Goal: Transaction & Acquisition: Purchase product/service

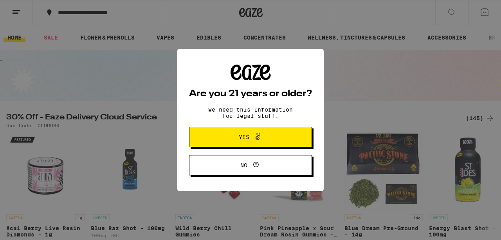
click at [248, 140] on span "Yes" at bounding box center [244, 136] width 11 height 5
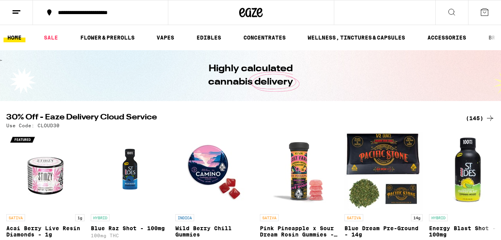
click at [18, 17] on button at bounding box center [16, 12] width 33 height 25
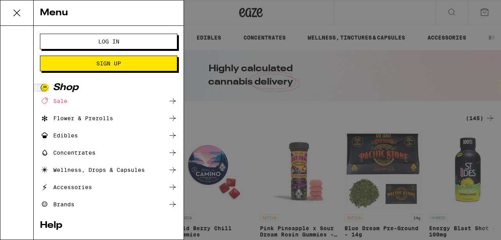
click at [82, 46] on button "Log In" at bounding box center [108, 42] width 137 height 16
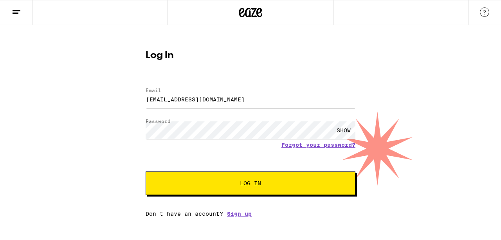
click at [251, 176] on button "Log In" at bounding box center [251, 182] width 210 height 23
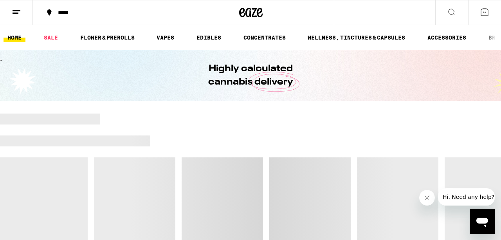
click at [429, 195] on icon "Close message from company" at bounding box center [427, 198] width 6 height 6
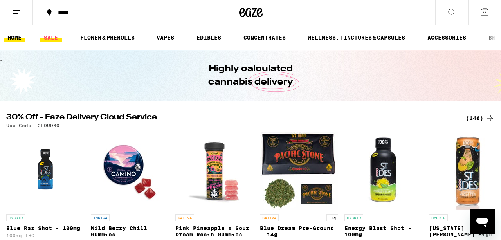
click at [53, 39] on link "SALE" at bounding box center [51, 37] width 22 height 9
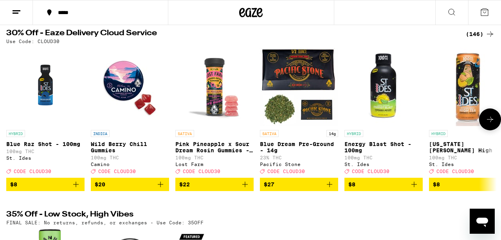
scroll to position [78, 0]
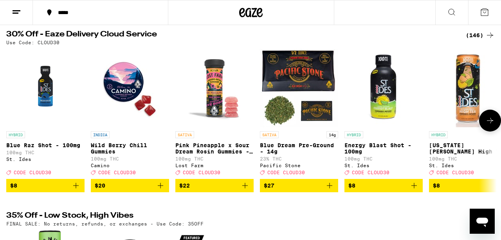
click at [490, 124] on icon at bounding box center [489, 120] width 9 height 9
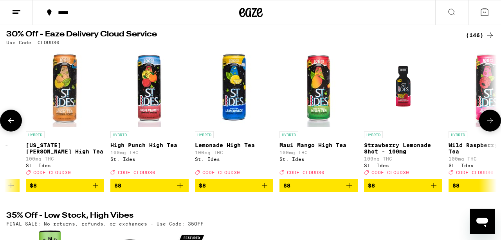
click at [490, 124] on icon at bounding box center [489, 120] width 9 height 9
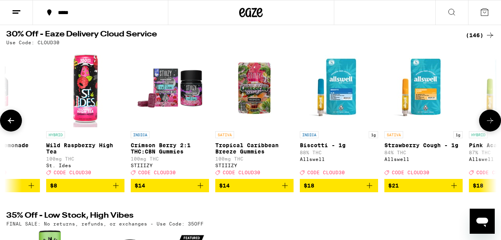
scroll to position [0, 806]
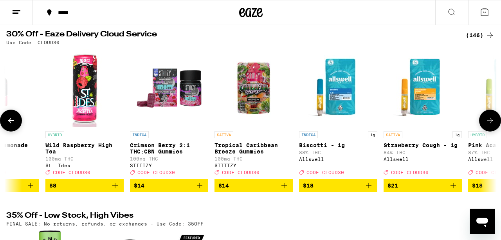
click at [490, 124] on icon at bounding box center [489, 120] width 9 height 9
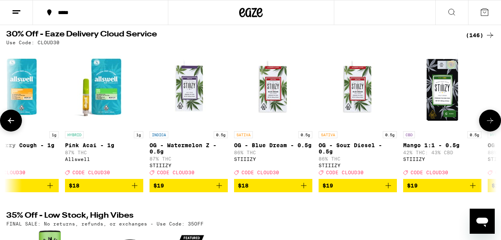
click at [490, 124] on icon at bounding box center [489, 120] width 9 height 9
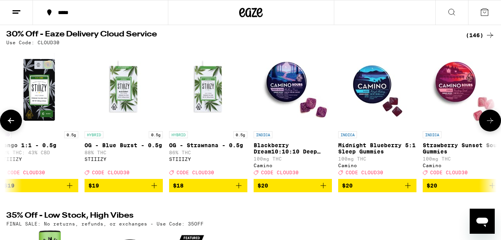
click at [490, 124] on icon at bounding box center [489, 120] width 9 height 9
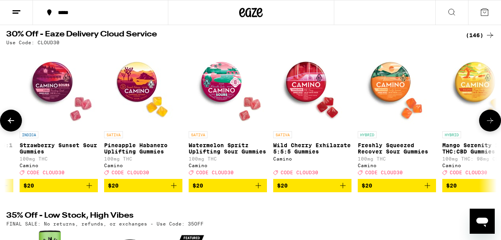
click at [490, 124] on icon at bounding box center [489, 120] width 9 height 9
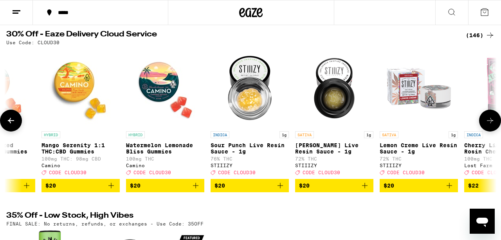
scroll to position [0, 2419]
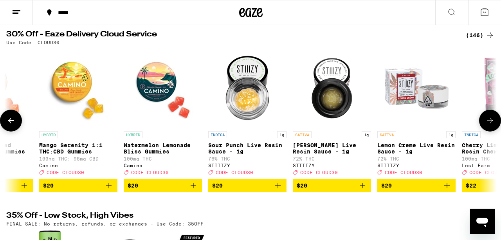
click at [196, 190] on icon "Add to bag" at bounding box center [193, 185] width 9 height 9
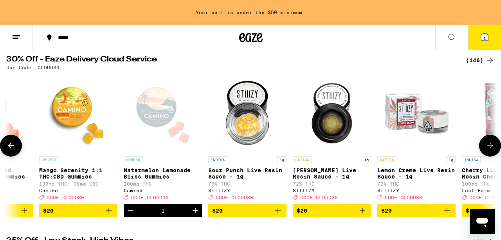
scroll to position [103, 0]
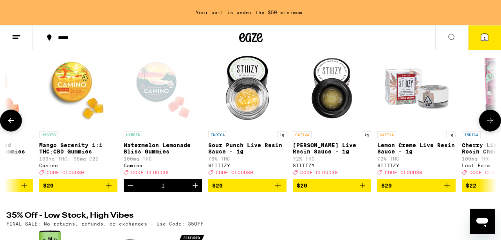
click at [196, 190] on icon "Increment" at bounding box center [195, 185] width 9 height 9
click at [14, 122] on icon at bounding box center [10, 120] width 9 height 9
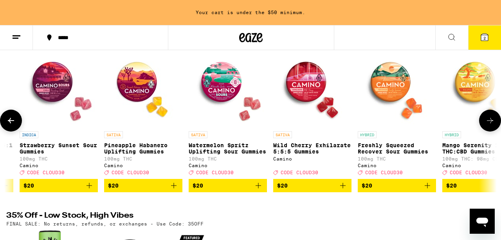
click at [14, 122] on icon at bounding box center [10, 120] width 9 height 9
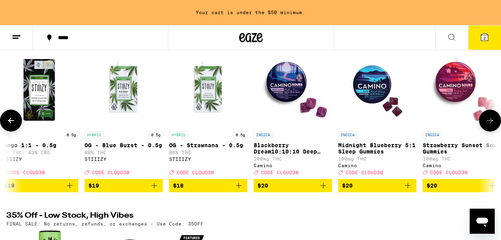
click at [14, 123] on icon at bounding box center [10, 120] width 9 height 9
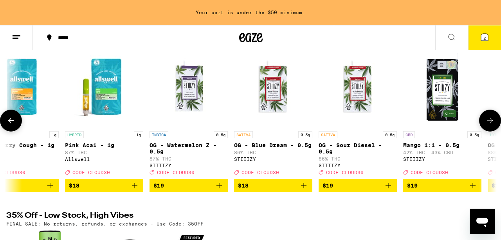
click at [14, 123] on icon at bounding box center [10, 120] width 9 height 9
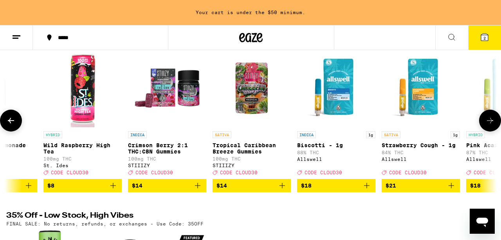
scroll to position [0, 806]
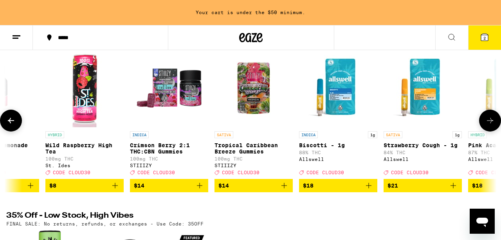
click at [15, 123] on icon at bounding box center [10, 120] width 9 height 9
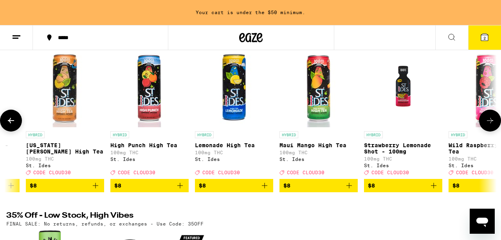
click at [15, 123] on icon at bounding box center [10, 120] width 9 height 9
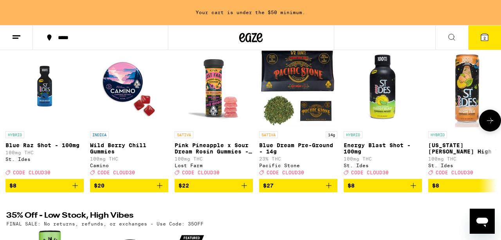
scroll to position [0, 0]
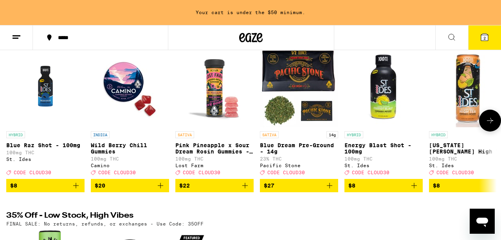
click at [495, 116] on button at bounding box center [490, 121] width 22 height 22
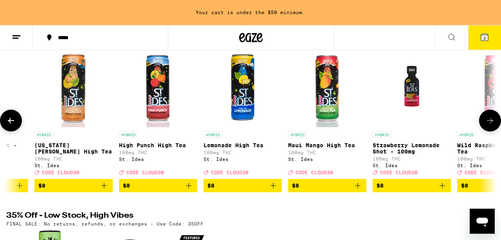
click at [495, 117] on button at bounding box center [490, 121] width 22 height 22
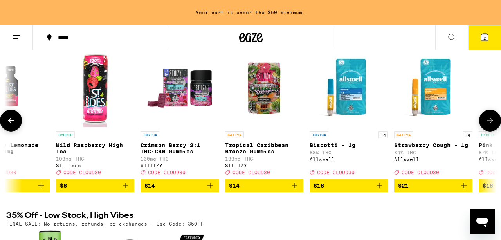
click at [495, 117] on button at bounding box center [490, 121] width 22 height 22
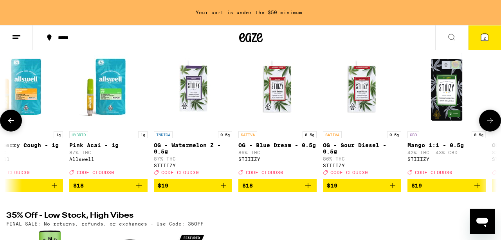
click at [495, 117] on button at bounding box center [490, 121] width 22 height 22
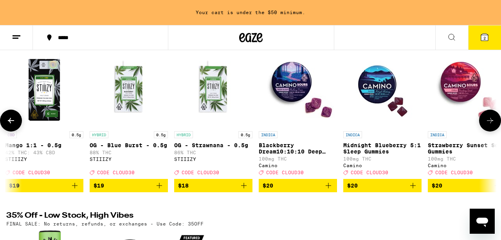
scroll to position [0, 1609]
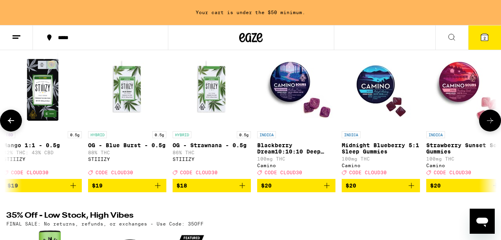
click at [495, 117] on button at bounding box center [490, 121] width 22 height 22
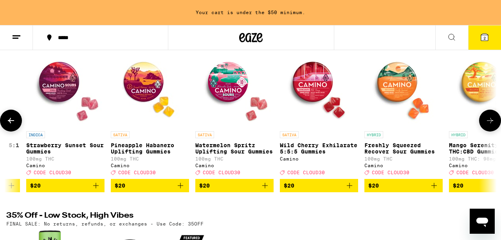
scroll to position [0, 2012]
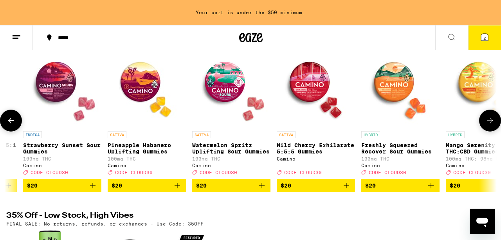
click at [399, 86] on img "Open page for Freshly Squeezed Recover Sour Gummies from Camino" at bounding box center [400, 88] width 78 height 78
click at [492, 125] on icon at bounding box center [489, 120] width 9 height 9
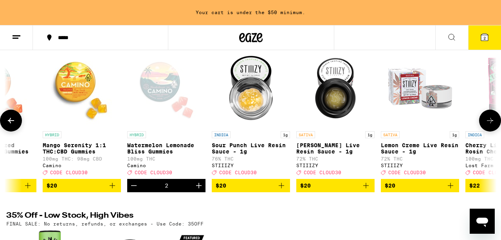
click at [492, 125] on icon at bounding box center [489, 120] width 9 height 9
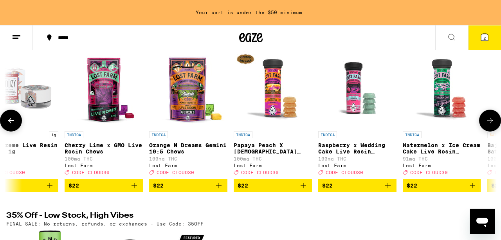
scroll to position [0, 2818]
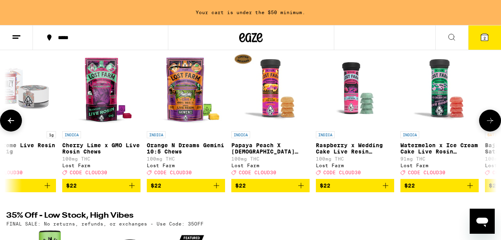
click at [14, 125] on icon at bounding box center [10, 120] width 9 height 9
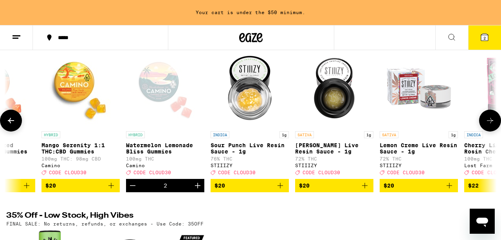
scroll to position [0, 2415]
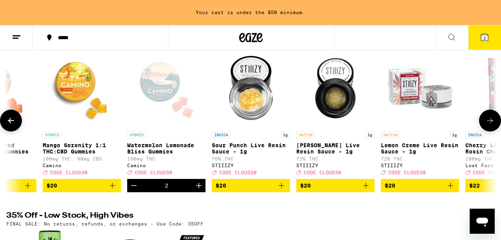
click at [488, 122] on icon at bounding box center [489, 120] width 9 height 9
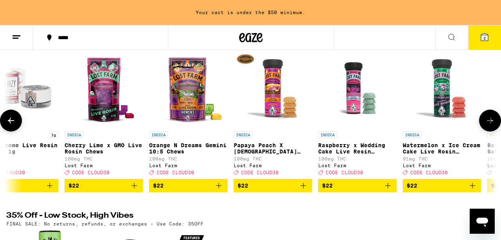
scroll to position [0, 2818]
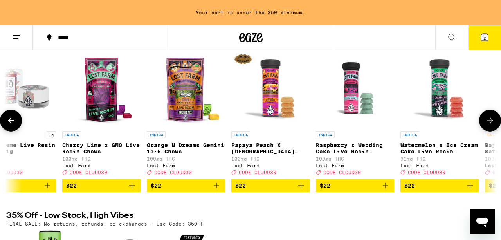
click at [488, 122] on icon at bounding box center [489, 120] width 9 height 9
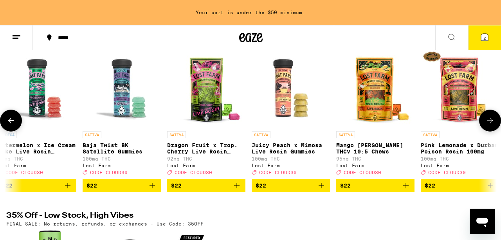
scroll to position [0, 3221]
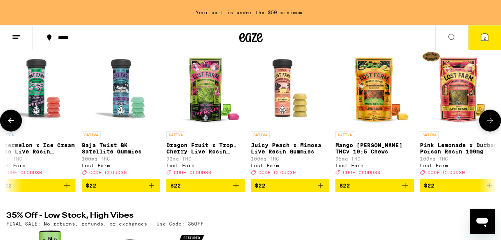
click at [485, 124] on icon at bounding box center [489, 120] width 9 height 9
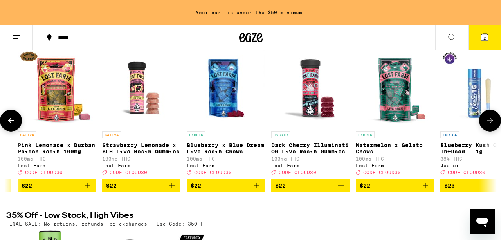
scroll to position [0, 3624]
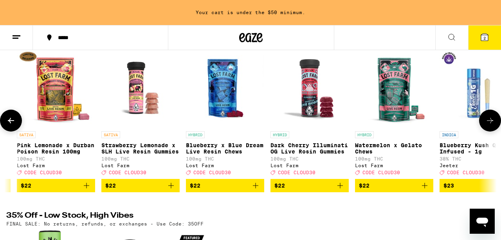
click at [485, 124] on icon at bounding box center [489, 120] width 9 height 9
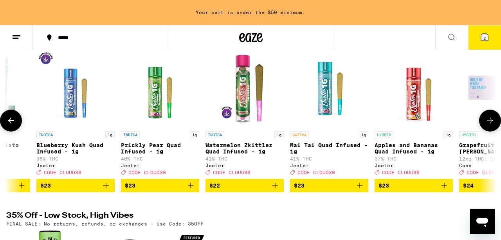
click at [485, 124] on icon at bounding box center [489, 120] width 9 height 9
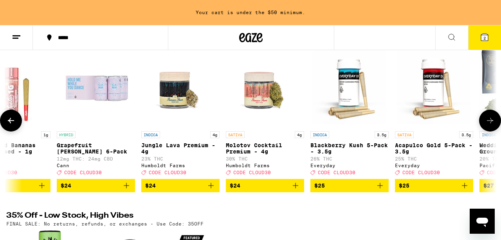
scroll to position [0, 4430]
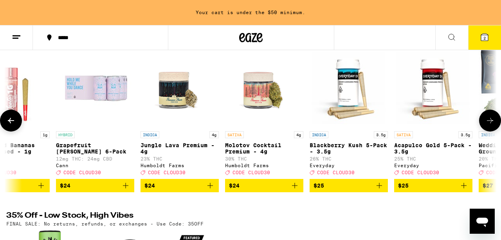
click at [485, 125] on icon at bounding box center [489, 120] width 9 height 9
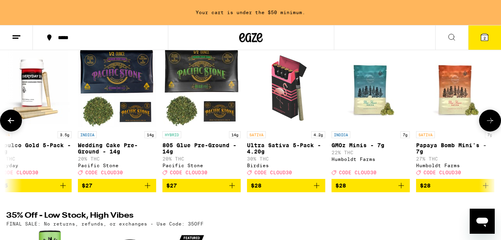
scroll to position [0, 4834]
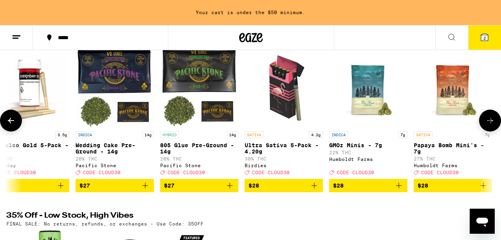
click at [313, 190] on icon "Add to bag" at bounding box center [314, 185] width 9 height 9
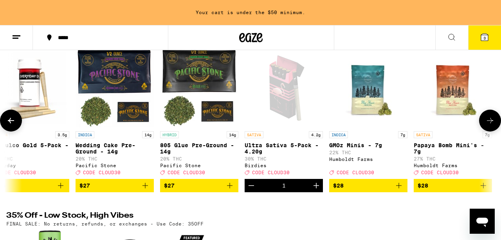
scroll to position [78, 0]
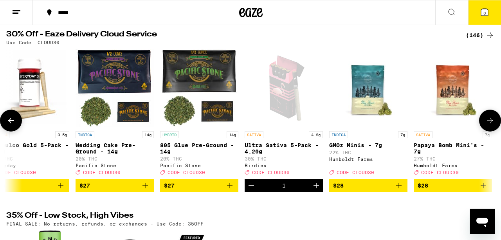
click at [17, 126] on button at bounding box center [11, 121] width 22 height 22
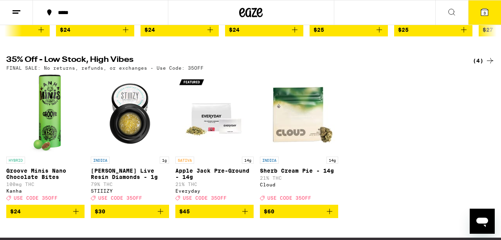
scroll to position [235, 0]
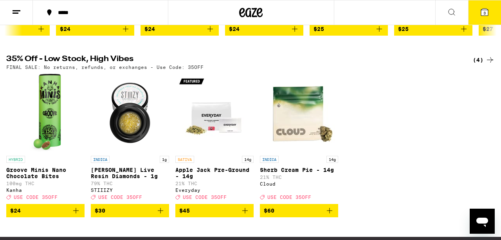
click at [51, 132] on img "Open page for Groove Minis Nano Chocolate Bites from Kanha" at bounding box center [45, 113] width 31 height 78
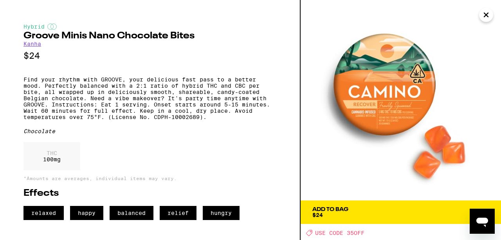
click at [483, 14] on icon "Close" at bounding box center [485, 15] width 9 height 12
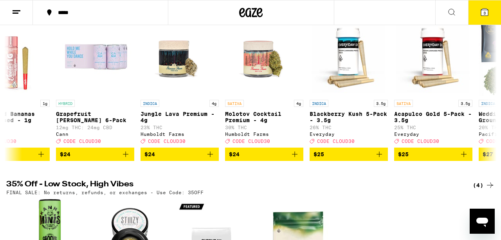
scroll to position [94, 0]
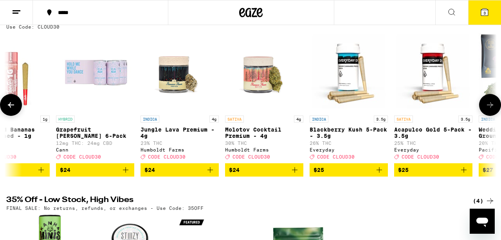
click at [9, 114] on button at bounding box center [11, 105] width 22 height 22
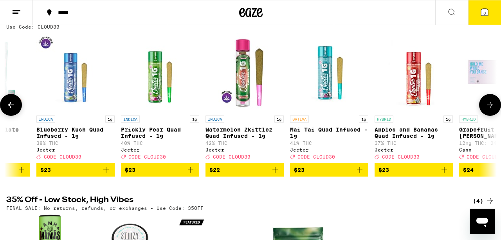
click at [9, 115] on button at bounding box center [11, 105] width 22 height 22
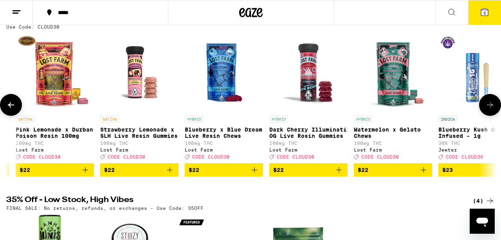
scroll to position [0, 3624]
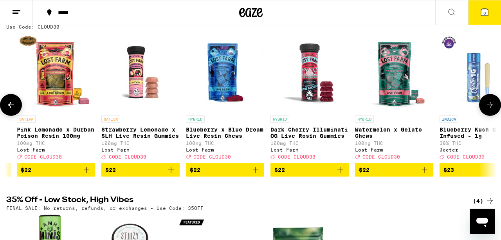
click at [9, 115] on button at bounding box center [11, 105] width 22 height 22
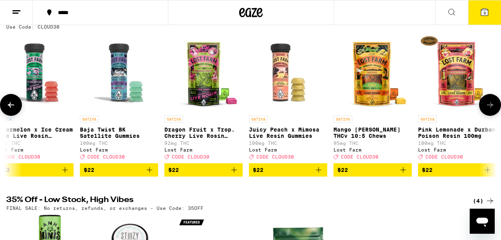
scroll to position [0, 3221]
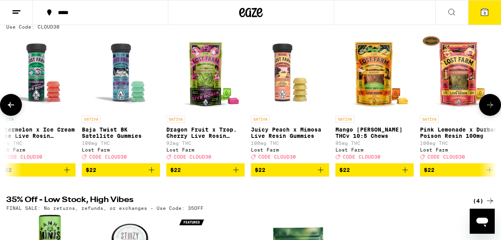
click at [9, 115] on button at bounding box center [11, 105] width 22 height 22
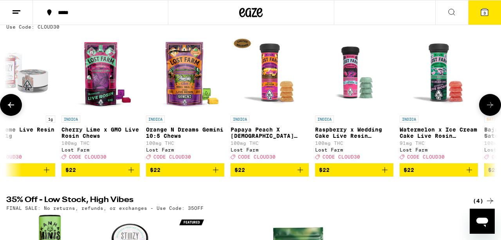
scroll to position [0, 2818]
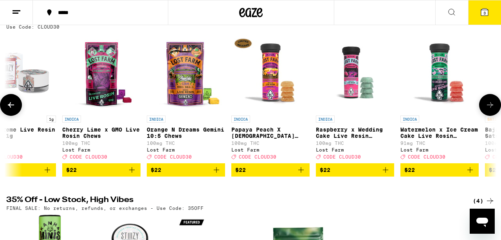
click at [303, 175] on icon "Add to bag" at bounding box center [300, 169] width 9 height 9
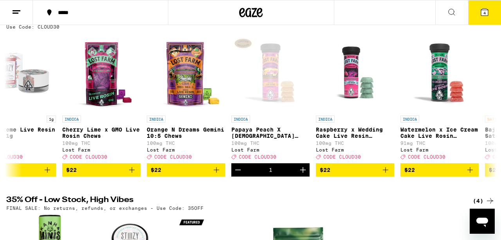
click at [478, 18] on button "4" at bounding box center [484, 12] width 33 height 24
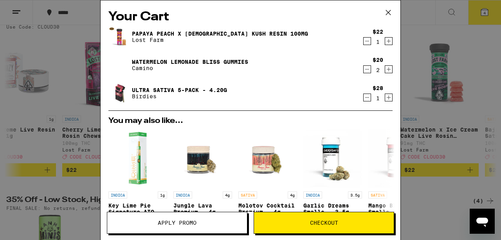
click at [344, 74] on div "Watermelon Lemonade Bliss Gummies Camino" at bounding box center [235, 65] width 254 height 22
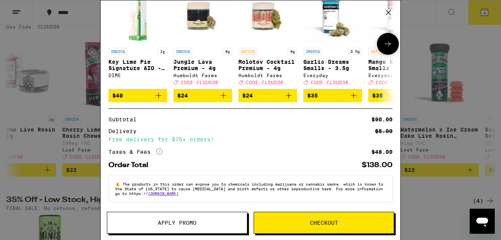
scroll to position [149, 0]
click at [224, 226] on button "Apply Promo" at bounding box center [177, 223] width 140 height 22
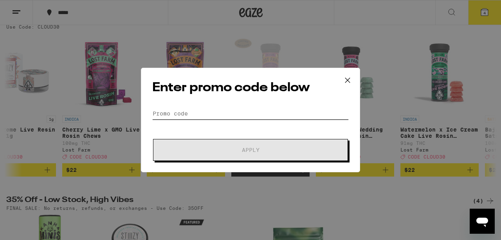
click at [195, 113] on input "Promo Code" at bounding box center [250, 114] width 196 height 12
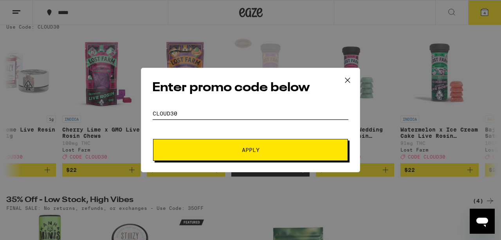
type input "CLOUD30"
click at [219, 143] on button "Apply" at bounding box center [250, 150] width 195 height 22
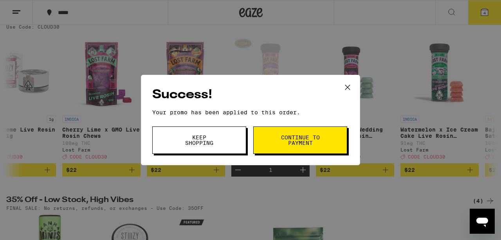
click at [271, 134] on button "Continue to payment" at bounding box center [300, 139] width 94 height 27
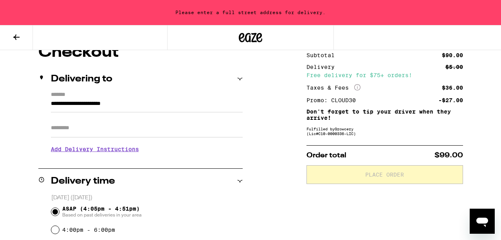
scroll to position [78, 0]
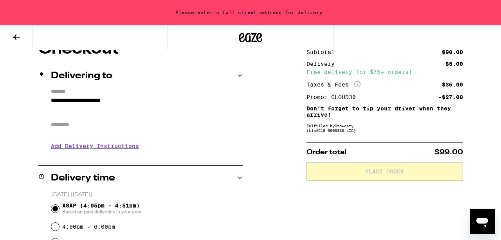
click at [132, 122] on input "Apt/Suite" at bounding box center [147, 124] width 192 height 19
click at [132, 107] on input "**********" at bounding box center [147, 102] width 192 height 13
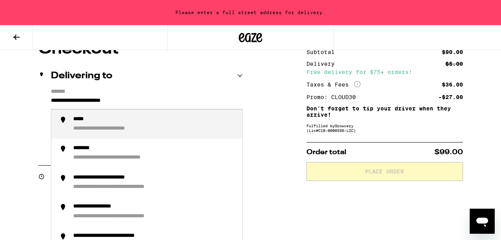
drag, startPoint x: 144, startPoint y: 104, endPoint x: 127, endPoint y: 89, distance: 23.0
click at [127, 89] on form "**********" at bounding box center [147, 98] width 192 height 21
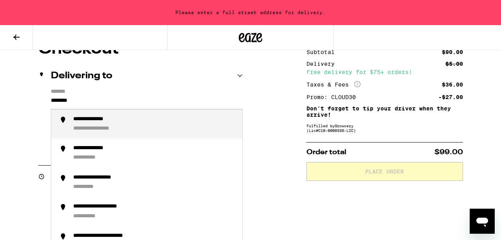
click at [139, 121] on div "**********" at bounding box center [154, 124] width 163 height 17
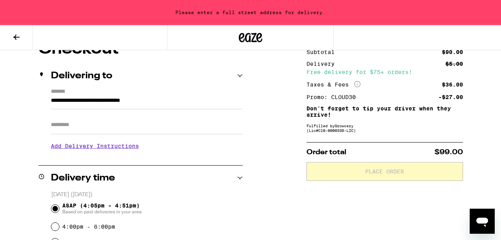
type input "**********"
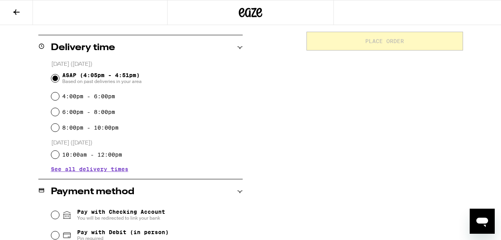
scroll to position [168, 0]
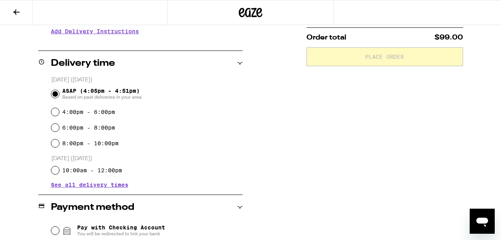
click at [104, 112] on label "4:00pm - 6:00pm" at bounding box center [88, 112] width 53 height 6
click at [59, 112] on input "4:00pm - 6:00pm" at bounding box center [55, 112] width 8 height 8
radio input "true"
click at [300, 156] on div "**********" at bounding box center [250, 162] width 501 height 470
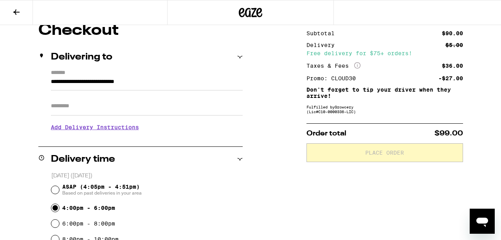
scroll to position [58, 0]
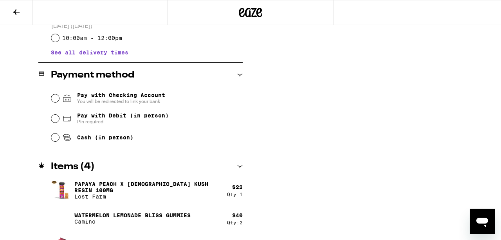
scroll to position [309, 0]
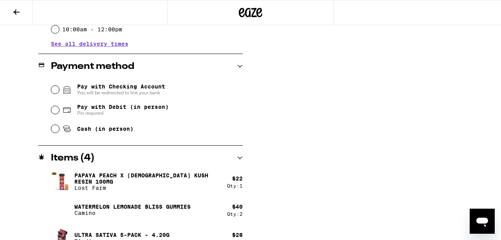
click at [103, 130] on span "Cash (in person)" at bounding box center [105, 129] width 56 height 6
click at [59, 130] on input "Cash (in person)" at bounding box center [55, 129] width 8 height 8
radio input "true"
click at [290, 144] on div "**********" at bounding box center [250, 21] width 501 height 470
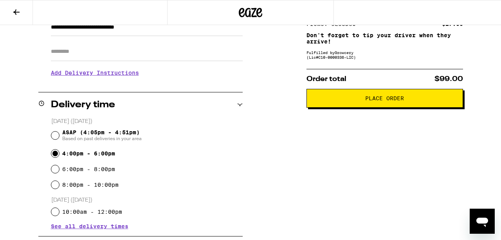
scroll to position [121, 0]
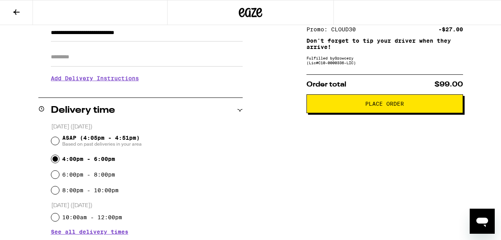
click at [403, 106] on span "Place Order" at bounding box center [384, 103] width 39 height 5
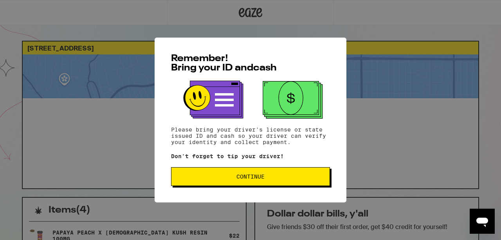
click at [326, 175] on button "Continue" at bounding box center [250, 176] width 159 height 19
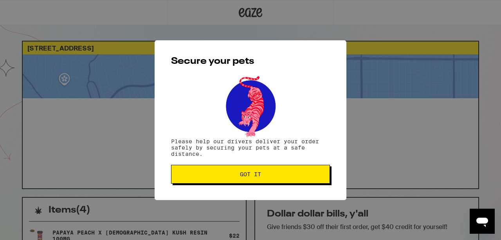
click at [326, 175] on button "Got it" at bounding box center [250, 174] width 159 height 19
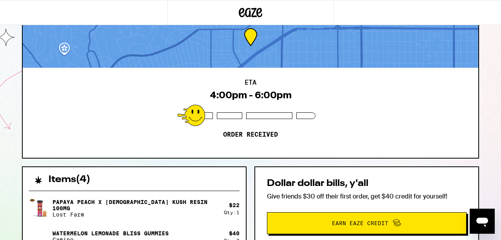
scroll to position [16, 0]
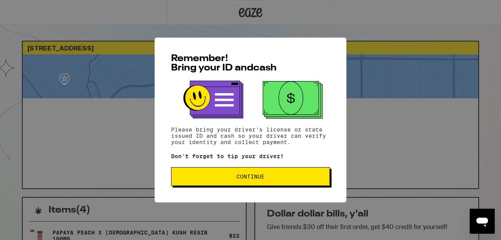
click at [284, 185] on button "Continue" at bounding box center [250, 176] width 159 height 19
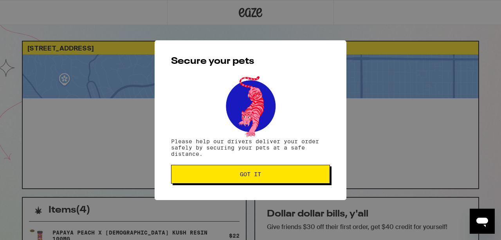
click at [284, 184] on button "Got it" at bounding box center [250, 174] width 159 height 19
